Goal: Use online tool/utility: Utilize a website feature to perform a specific function

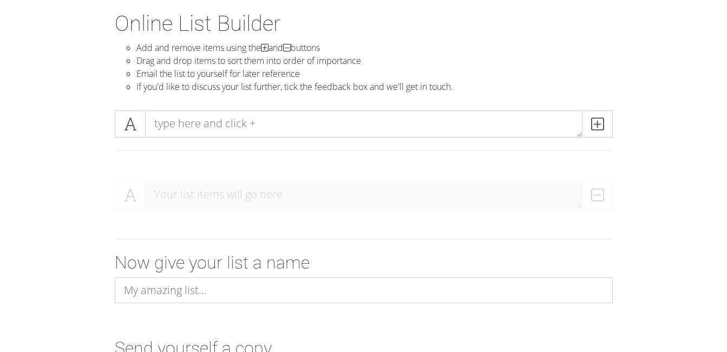
scroll to position [108, 0]
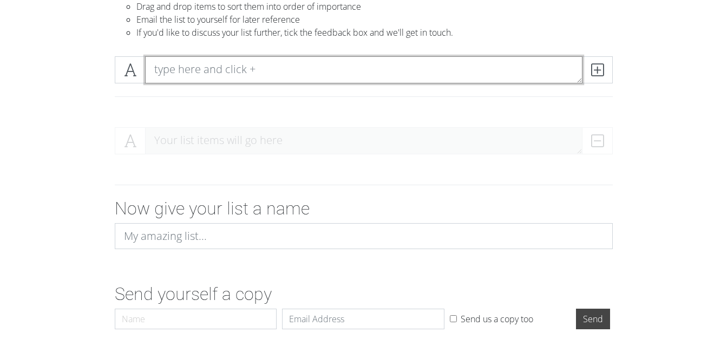
click at [204, 70] on textarea at bounding box center [364, 69] width 438 height 27
click at [192, 77] on textarea at bounding box center [364, 69] width 438 height 27
paste textarea "1 [PERSON_NAME] 1 [PERSON_NAME] 1 [PERSON_NAME] 1 [PERSON_NAME] 1 [PERSON_NAME]…"
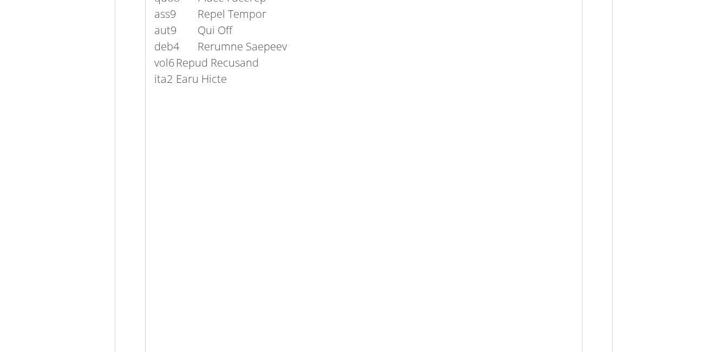
scroll to position [7094, 0]
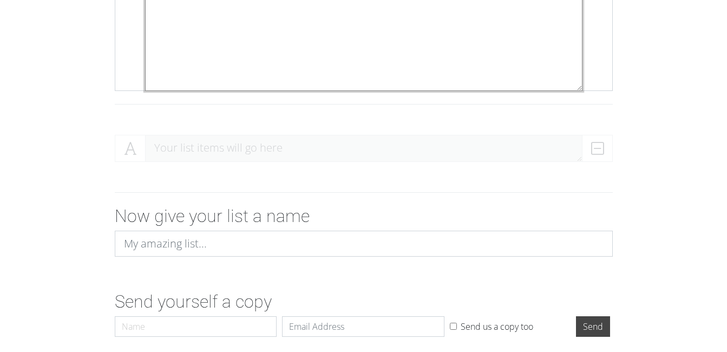
scroll to position [16186, 0]
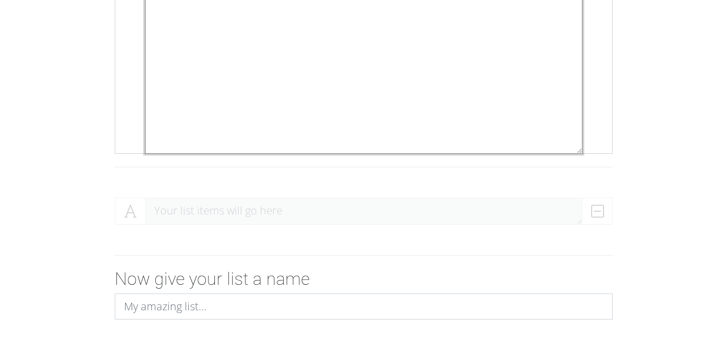
drag, startPoint x: 164, startPoint y: 38, endPoint x: 190, endPoint y: 145, distance: 110.3
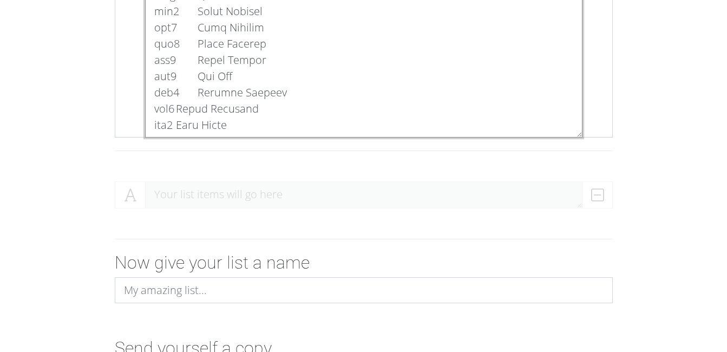
scroll to position [7044, 0]
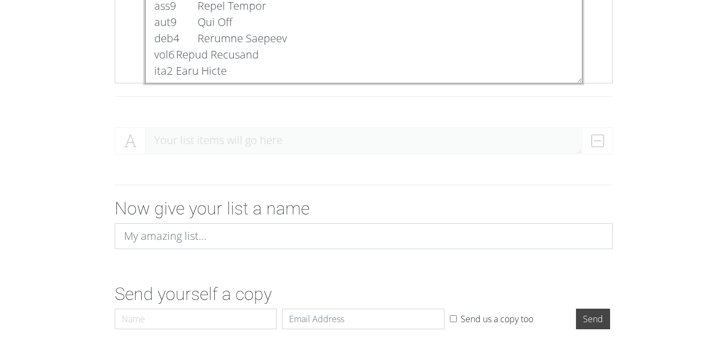
type textarea "1 [PERSON_NAME] 1 [PERSON_NAME] 1 [PERSON_NAME] 1 [PERSON_NAME] 1 [PERSON_NAME]…"
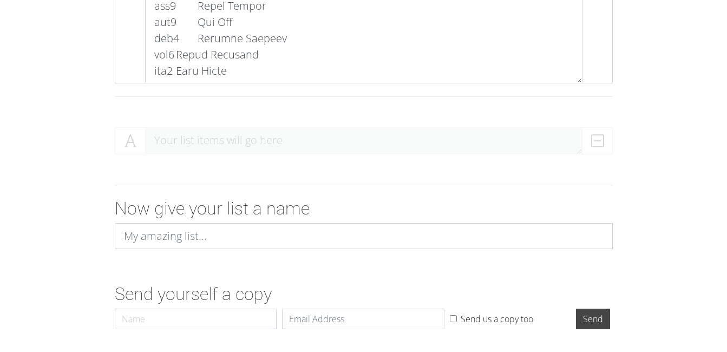
click at [226, 177] on div at bounding box center [363, 185] width 617 height 27
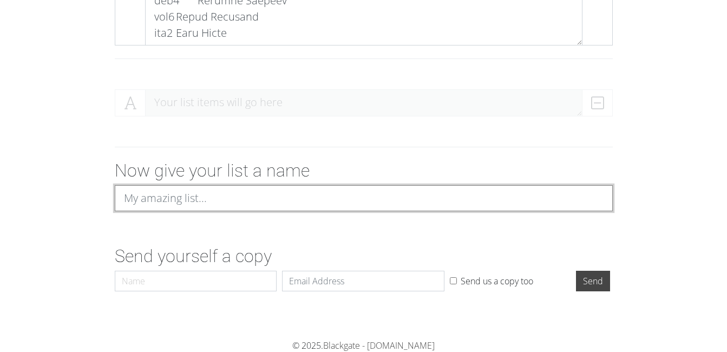
click at [228, 193] on input at bounding box center [364, 198] width 498 height 26
type input "[PERSON_NAME]"
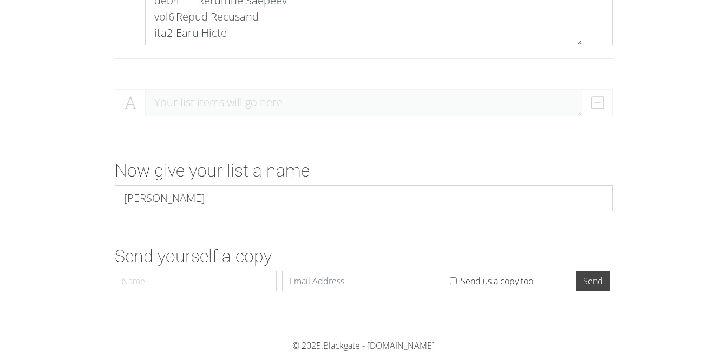
click at [254, 219] on div "Now give your list a name [PERSON_NAME]" at bounding box center [364, 190] width 514 height 60
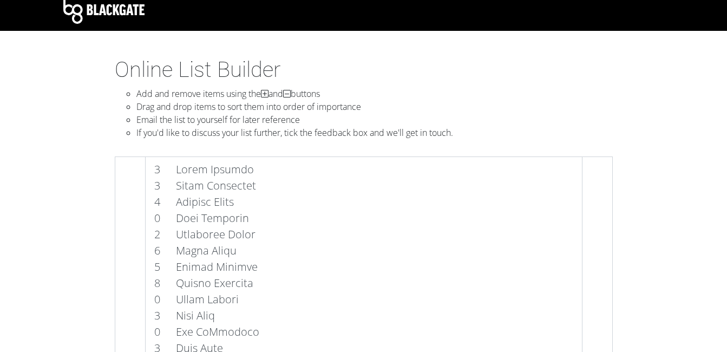
scroll to position [0, 0]
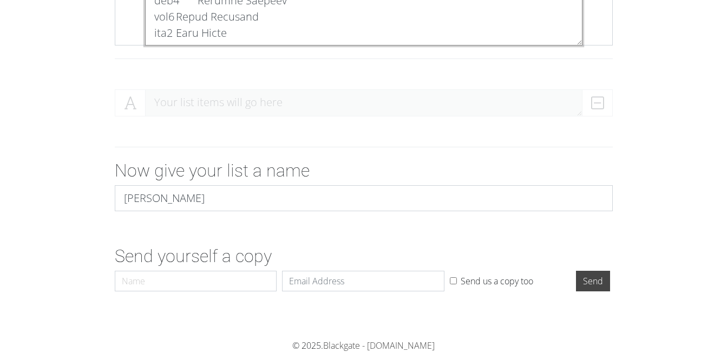
scroll to position [6959, 0]
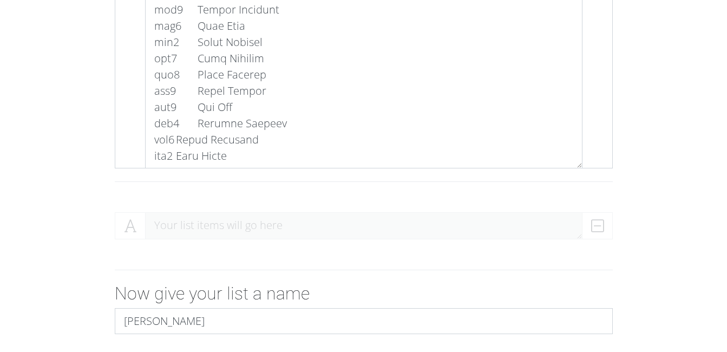
click at [222, 225] on div "Your list items will go here" at bounding box center [364, 230] width 498 height 36
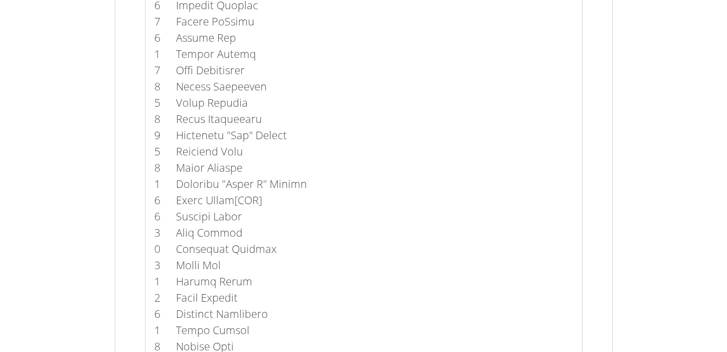
scroll to position [0, 0]
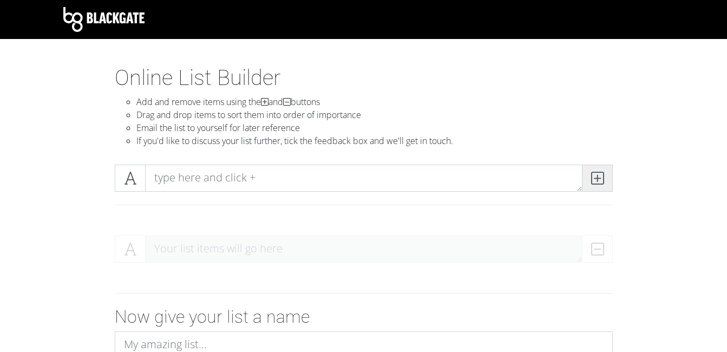
click at [591, 177] on icon at bounding box center [597, 178] width 12 height 11
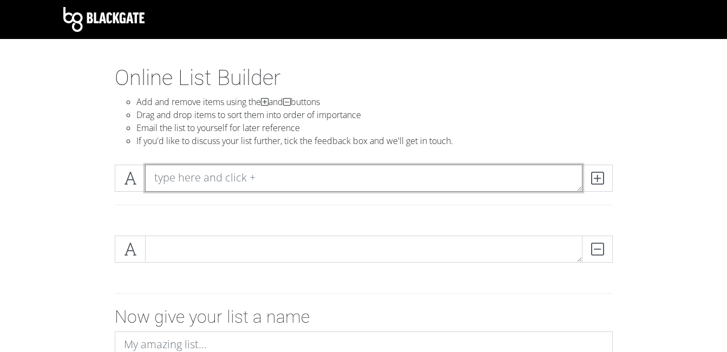
click at [218, 176] on textarea at bounding box center [364, 178] width 438 height 27
